Goal: Find specific page/section: Find specific page/section

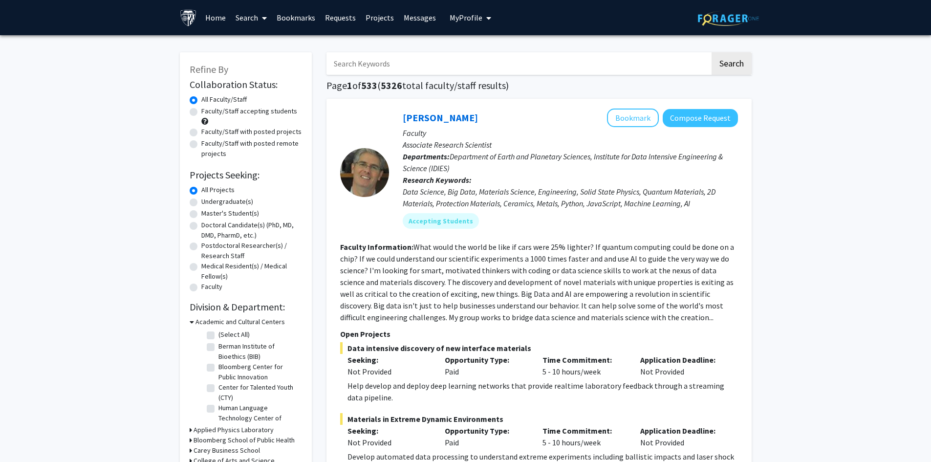
click at [358, 70] on input "Search Keywords" at bounding box center [519, 63] width 384 height 22
type input "[PERSON_NAME]"
click at [303, 19] on link "Bookmarks" at bounding box center [296, 17] width 48 height 34
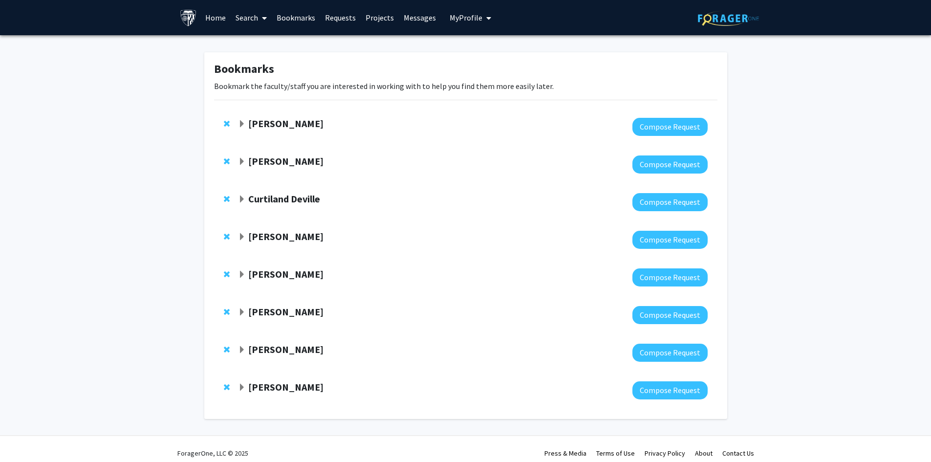
click at [279, 163] on strong "[PERSON_NAME]" at bounding box center [285, 161] width 75 height 12
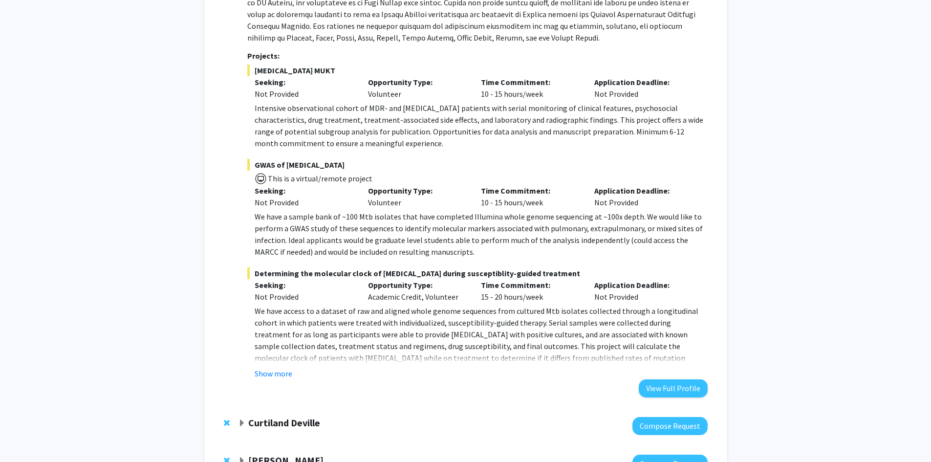
scroll to position [293, 0]
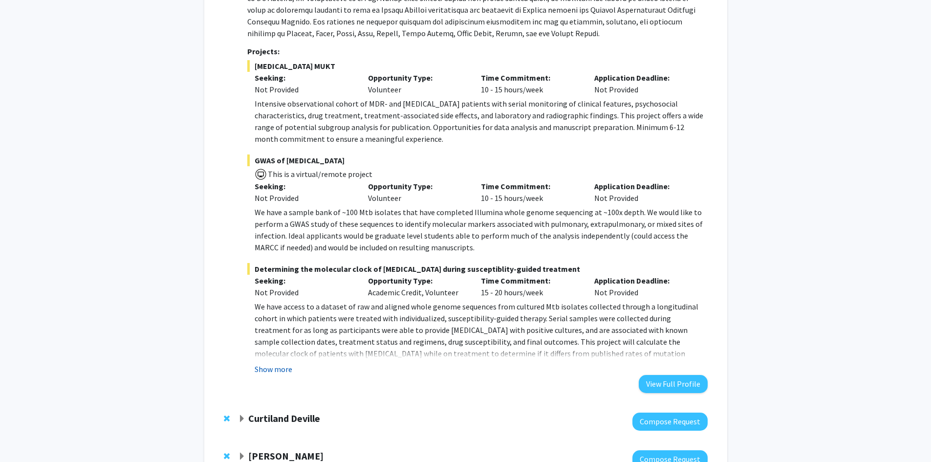
click at [284, 370] on button "Show more" at bounding box center [274, 369] width 38 height 12
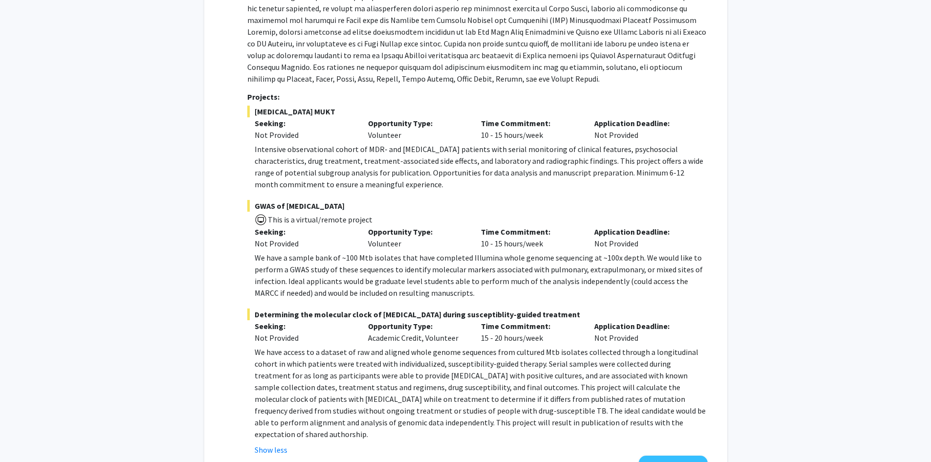
scroll to position [244, 0]
